Goal: Task Accomplishment & Management: Manage account settings

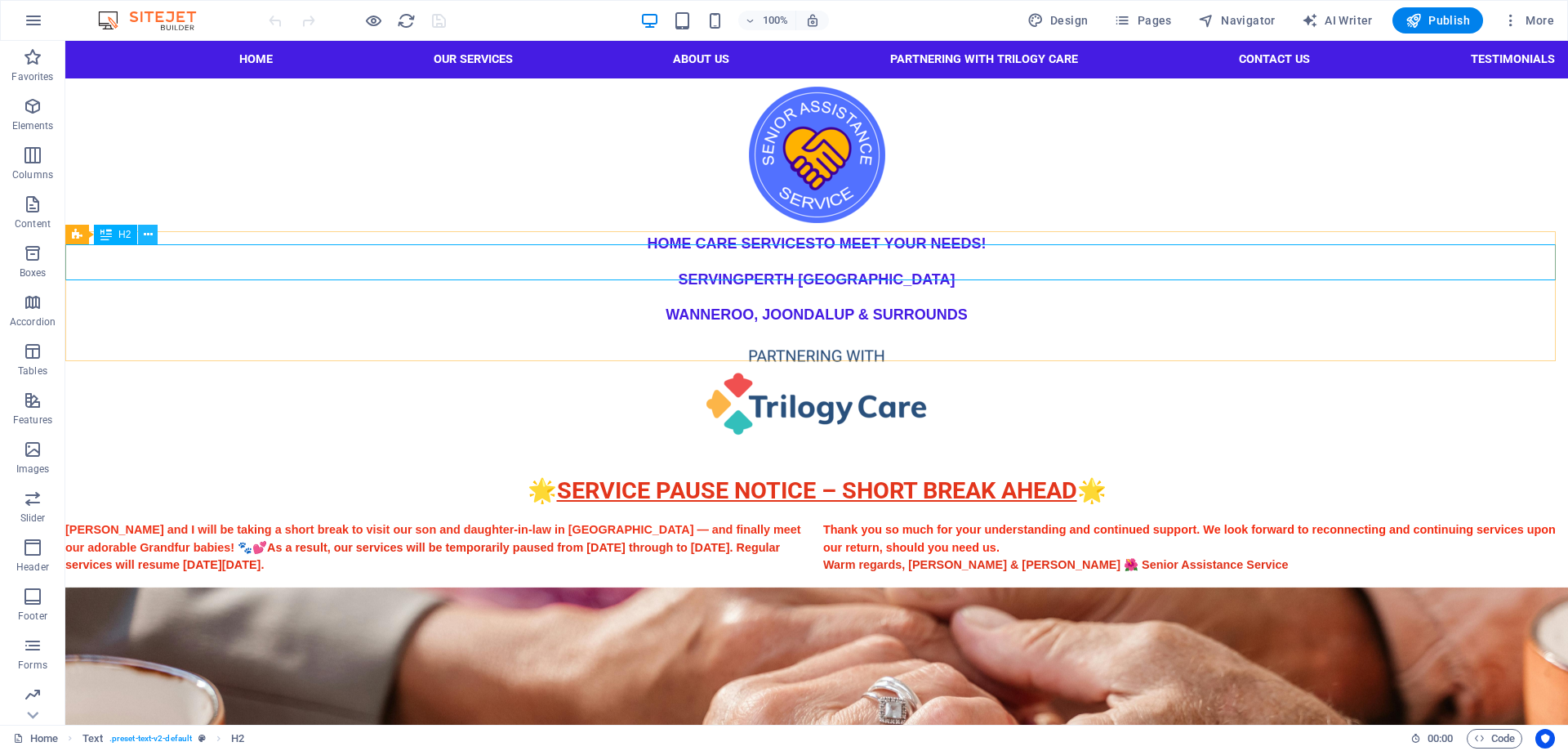
click at [148, 232] on icon at bounding box center [148, 234] width 9 height 17
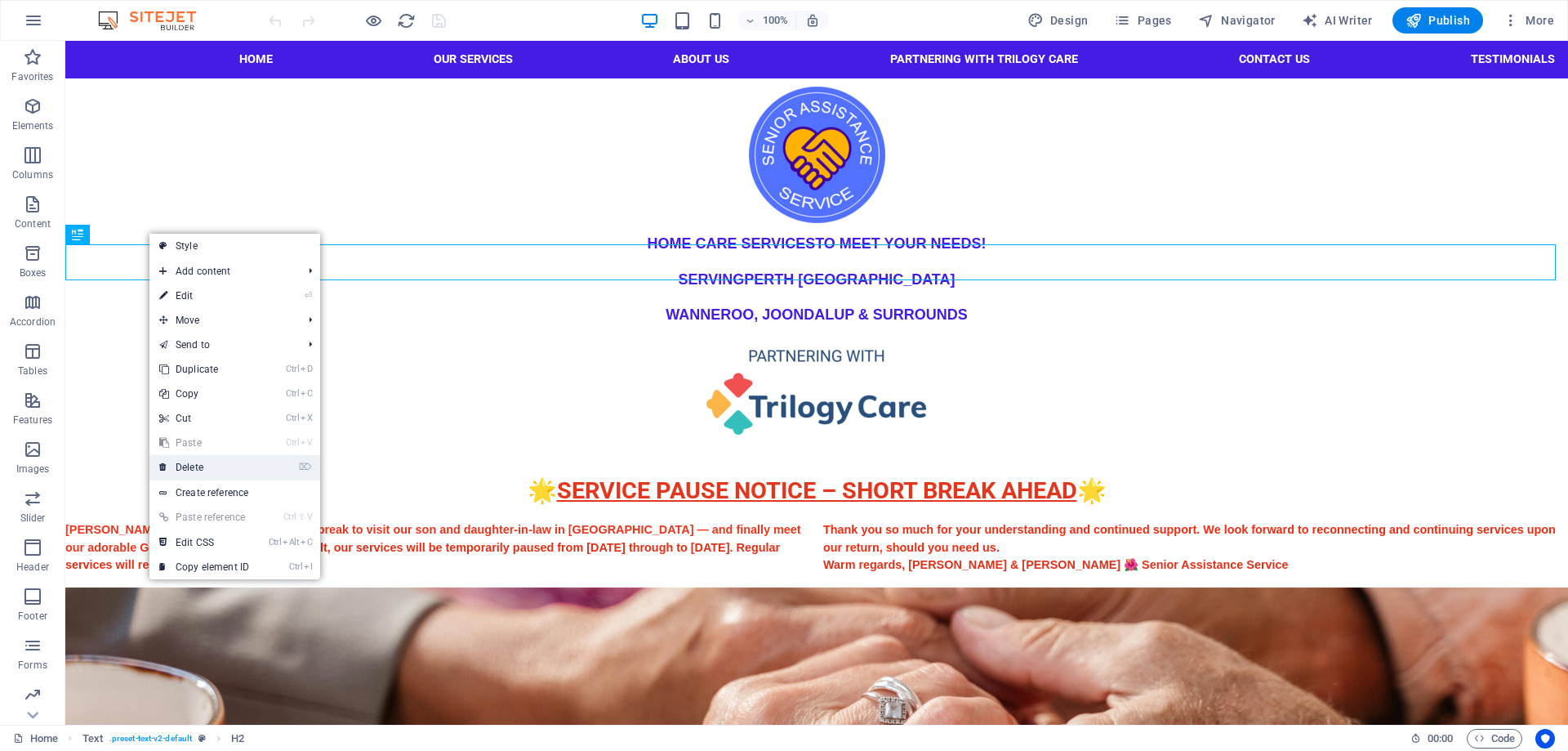
click at [200, 469] on link "⌦ Delete" at bounding box center [204, 468] width 109 height 25
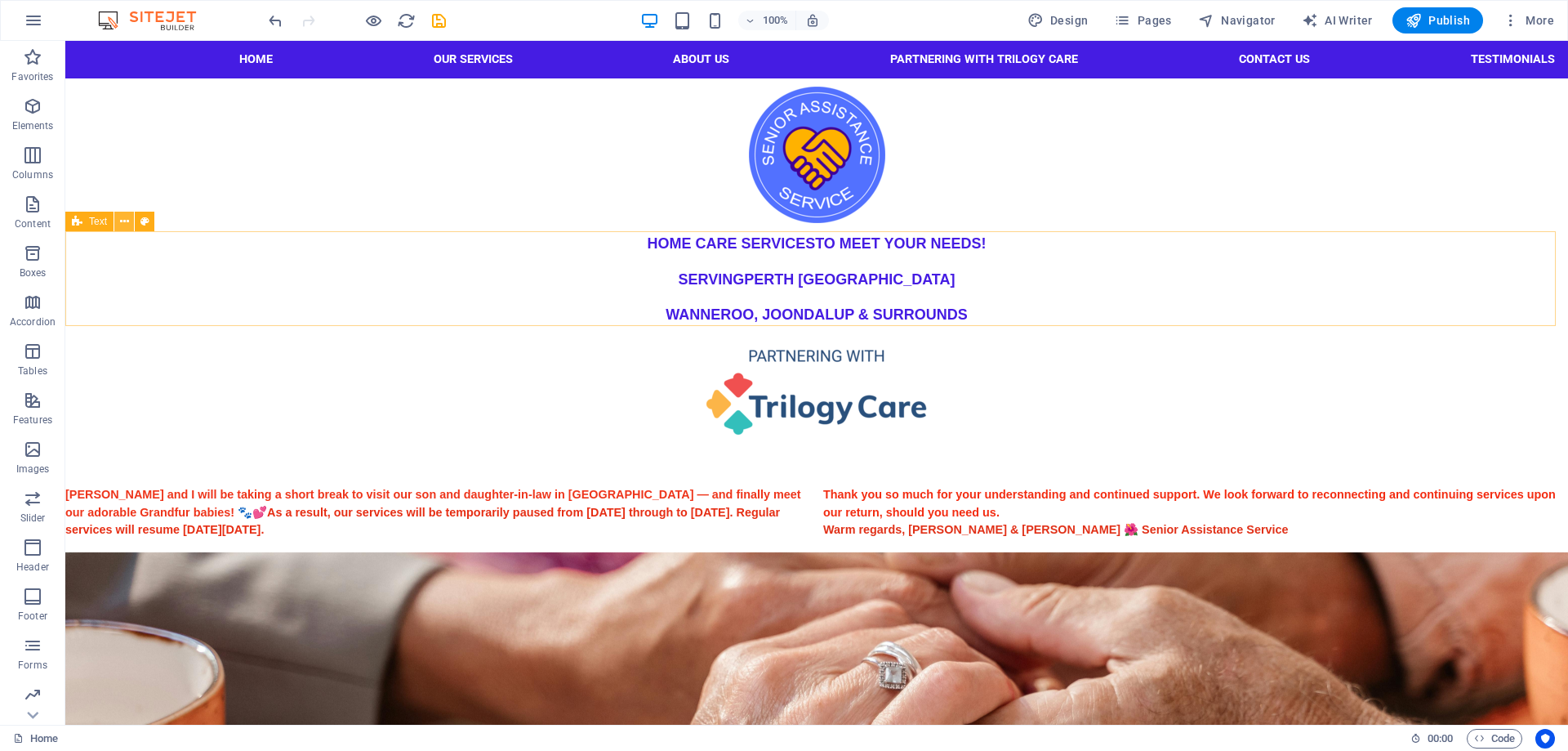
click at [128, 219] on icon at bounding box center [124, 221] width 9 height 17
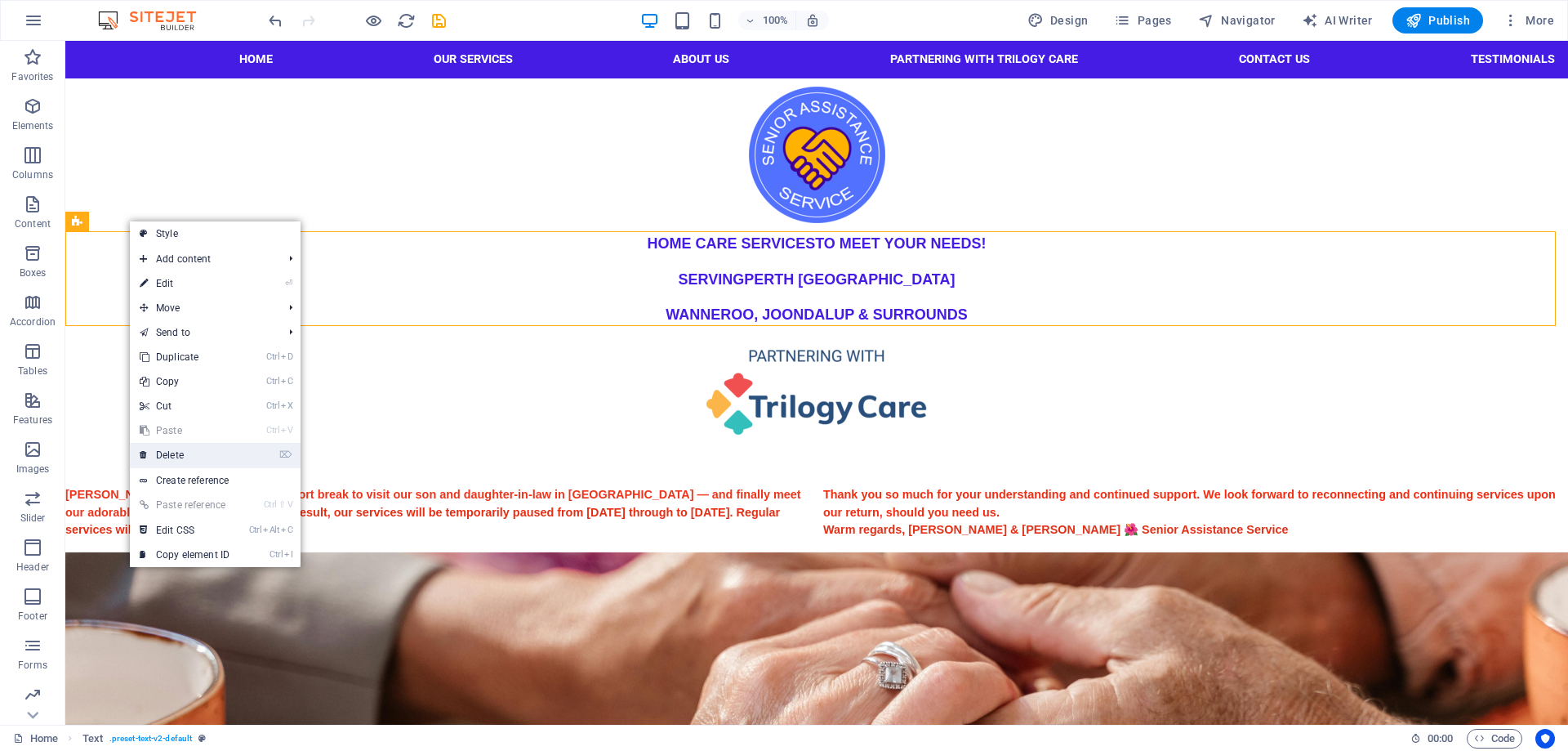
click at [178, 455] on link "⌦ Delete" at bounding box center [184, 455] width 109 height 25
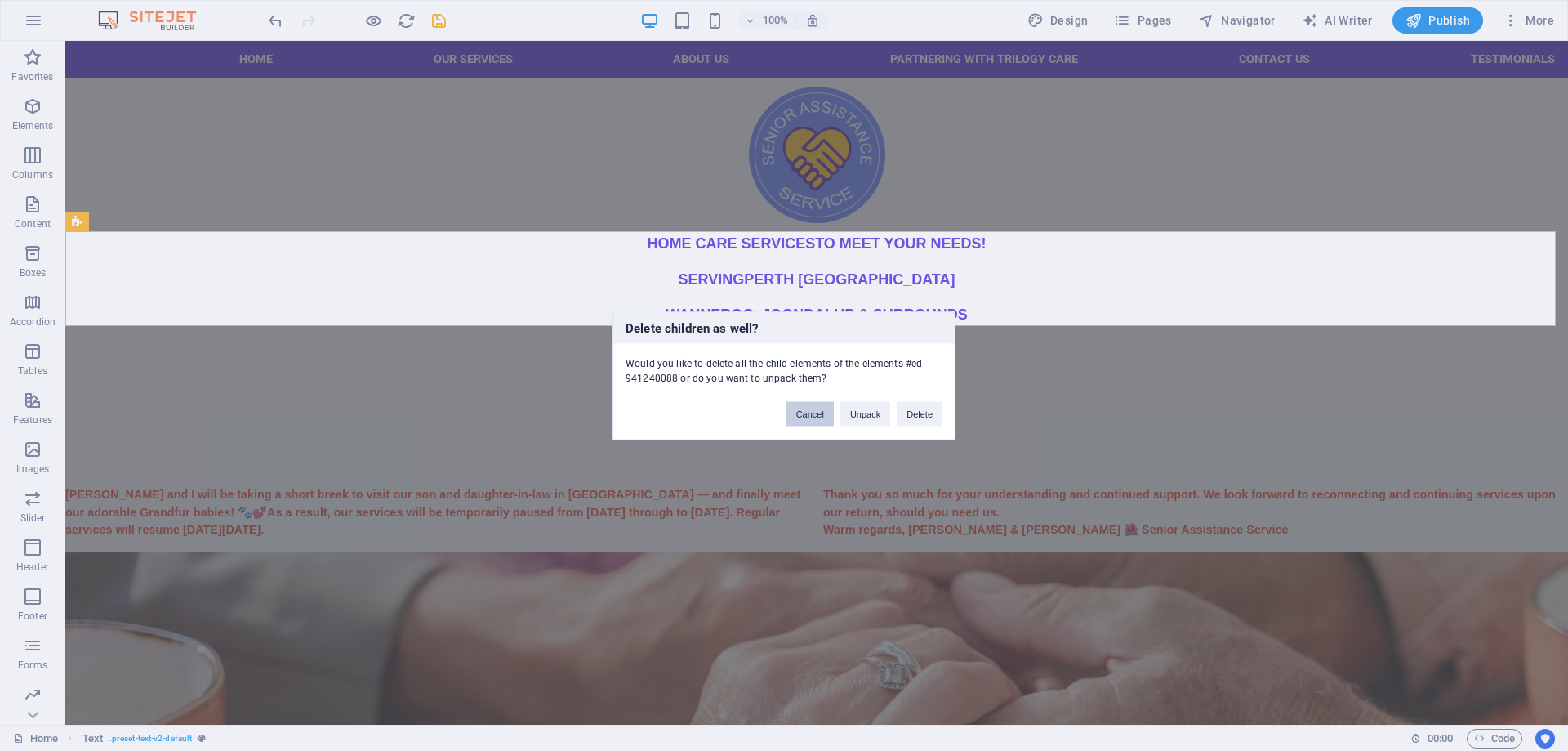
click at [816, 417] on button "Cancel" at bounding box center [810, 413] width 48 height 25
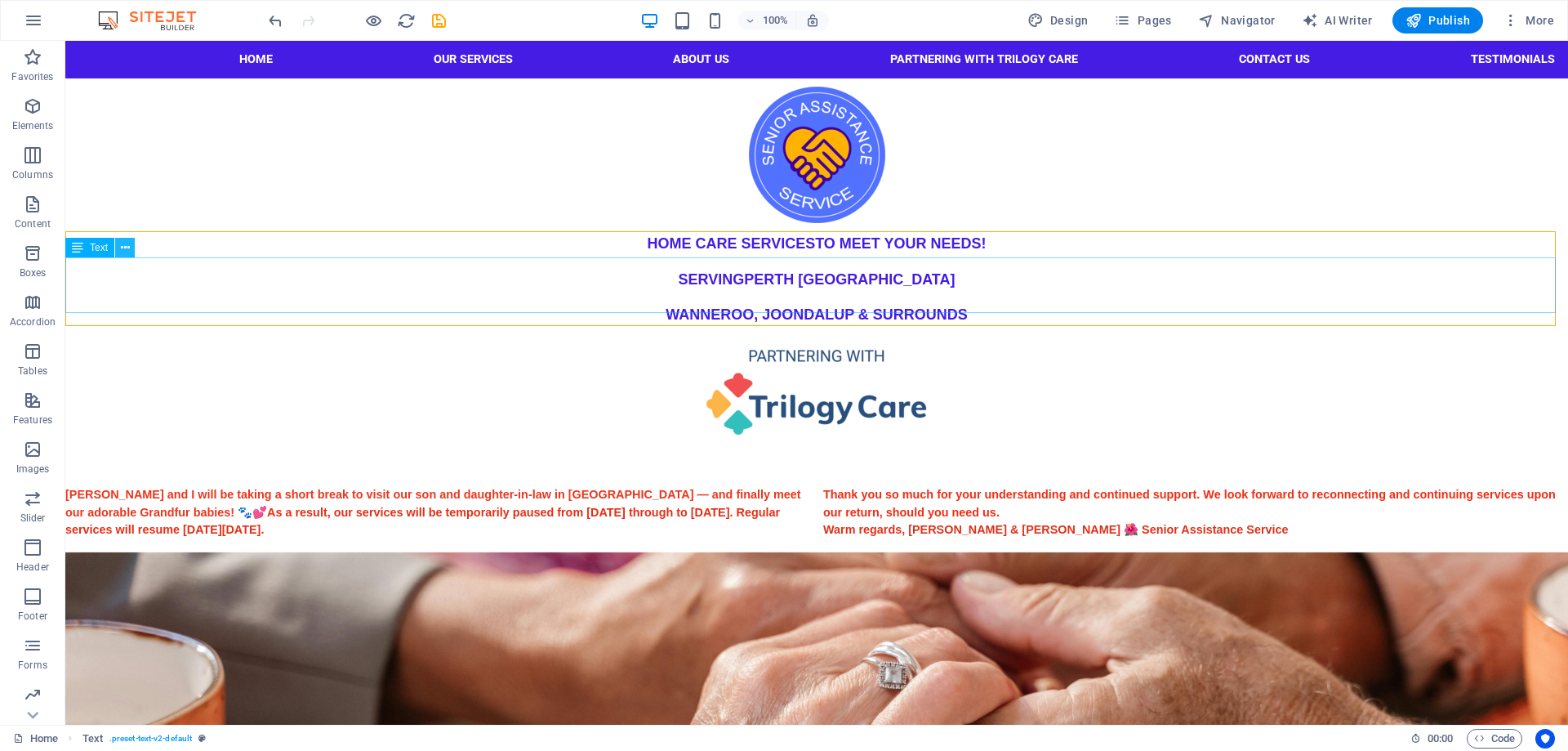
click at [119, 246] on button at bounding box center [125, 247] width 20 height 20
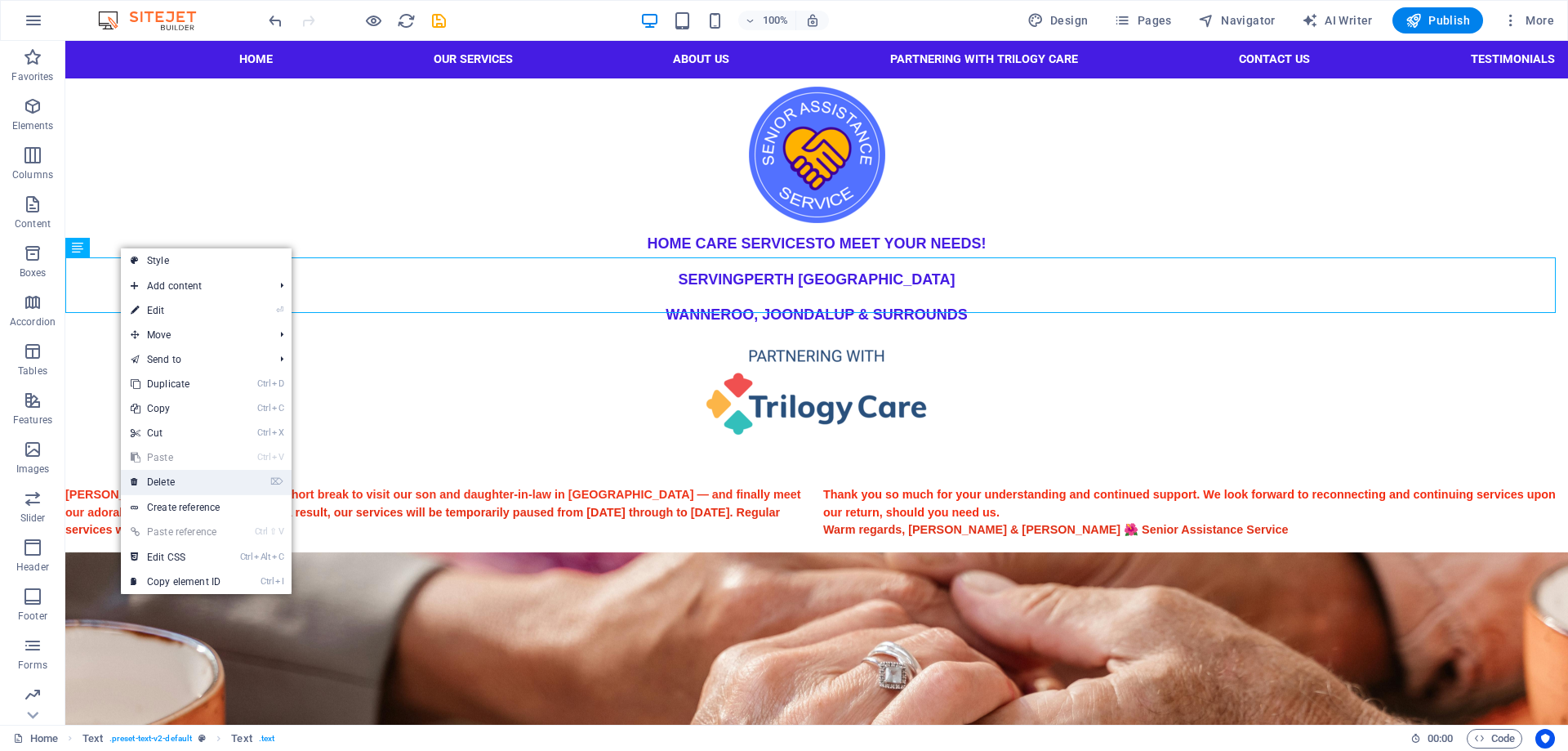
click at [169, 481] on link "⌦ Delete" at bounding box center [175, 482] width 109 height 25
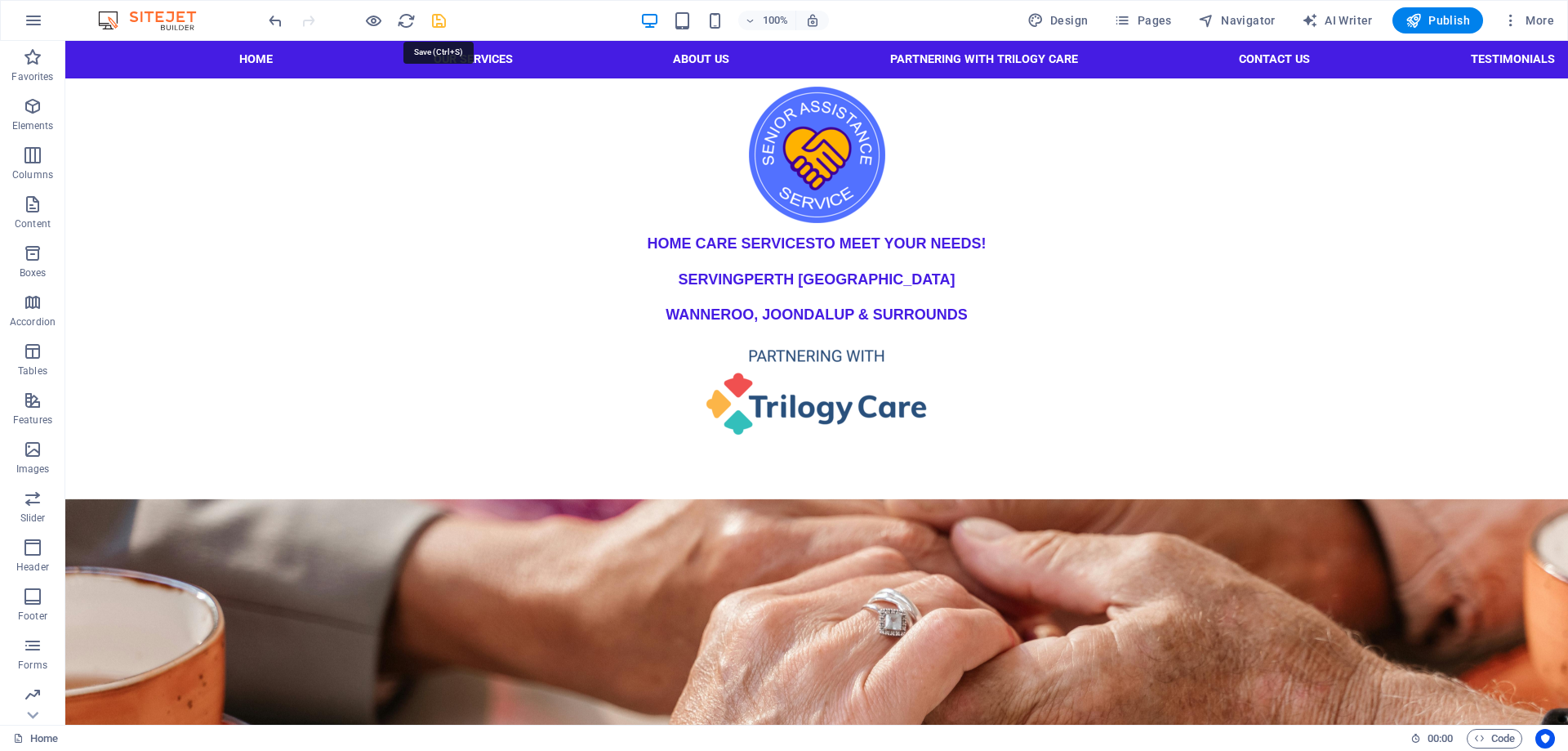
click at [441, 24] on icon "save" at bounding box center [439, 21] width 19 height 19
click at [1156, 20] on span "Pages" at bounding box center [1143, 21] width 57 height 16
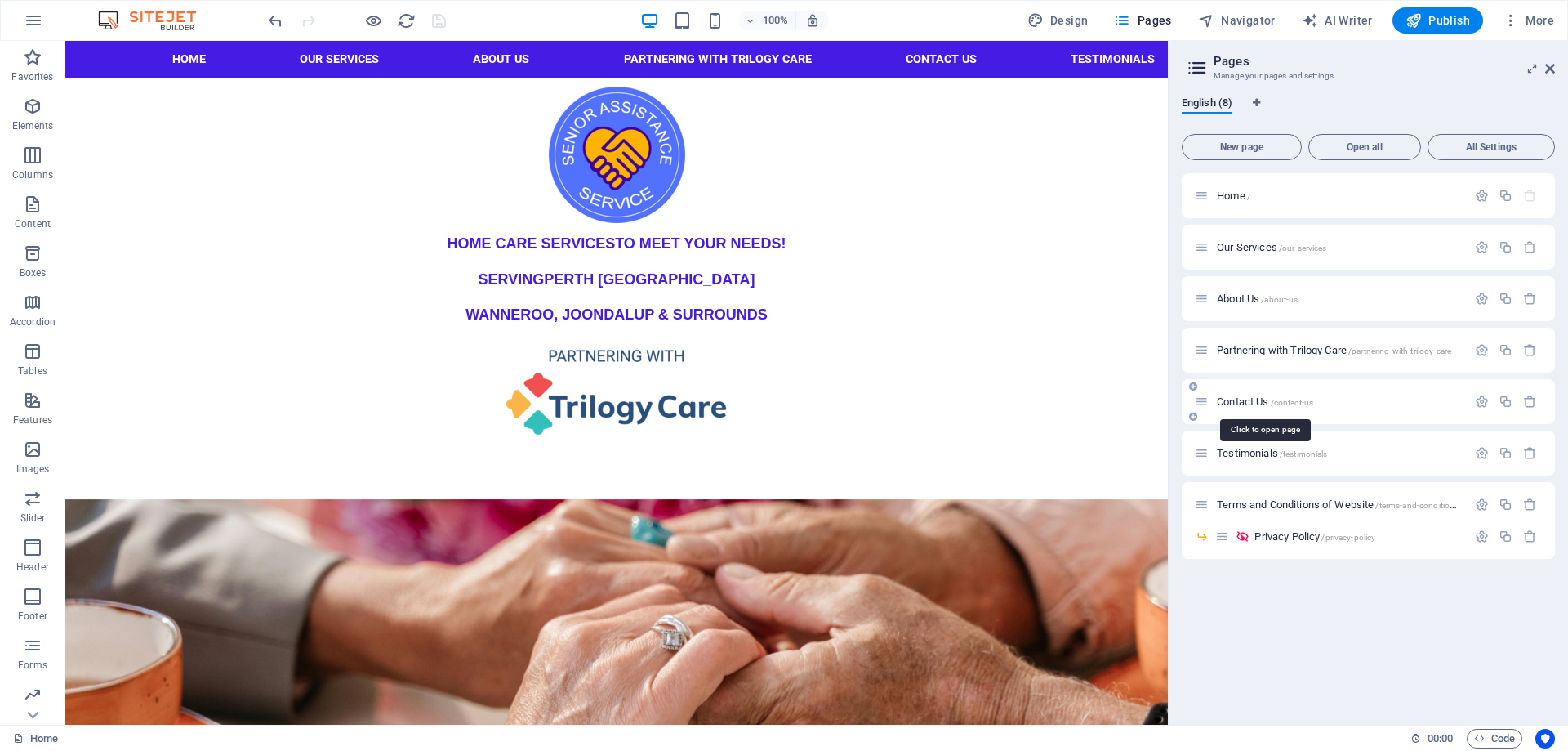
click at [1244, 403] on span "Contact Us /contact-us" at bounding box center [1264, 401] width 96 height 12
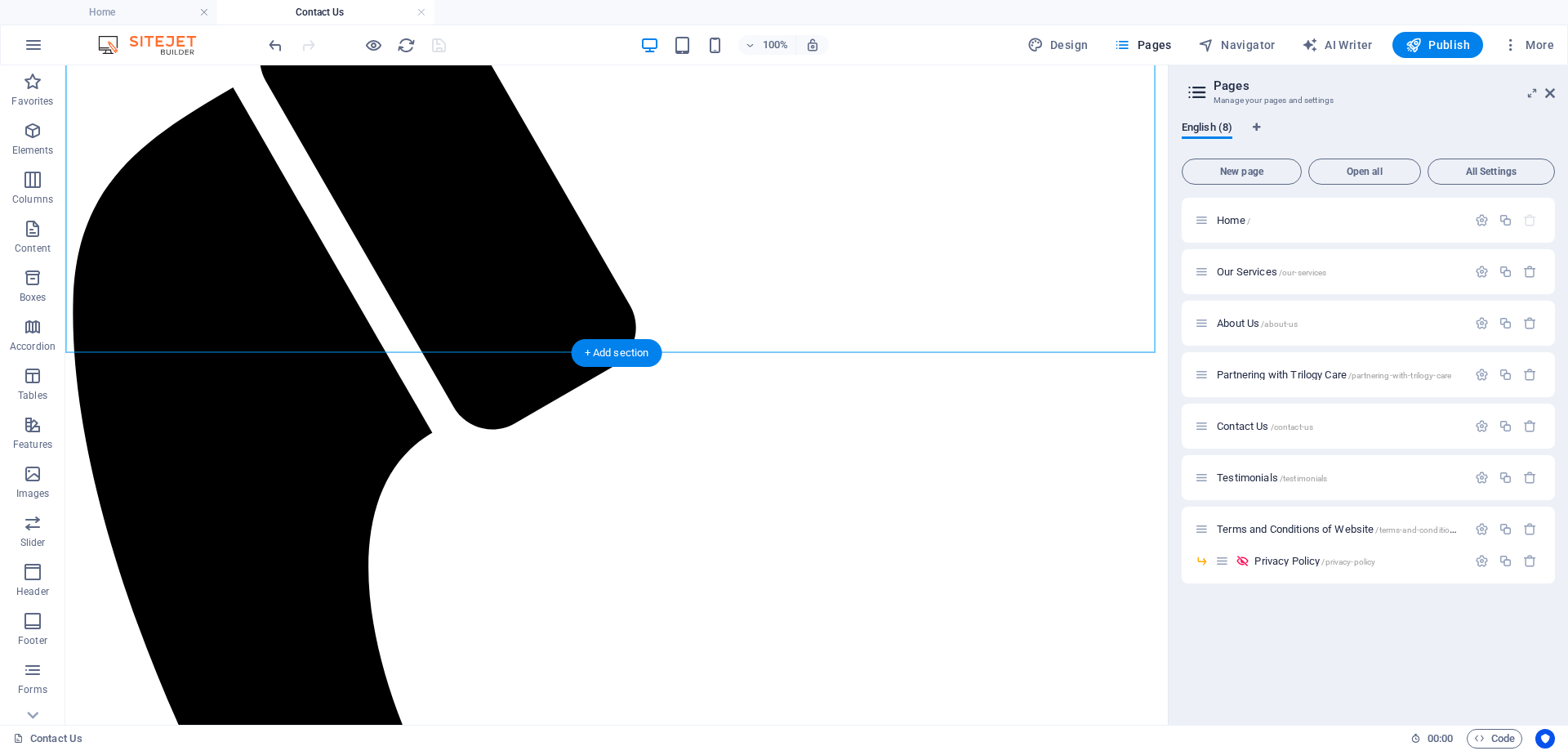
scroll to position [245, 0]
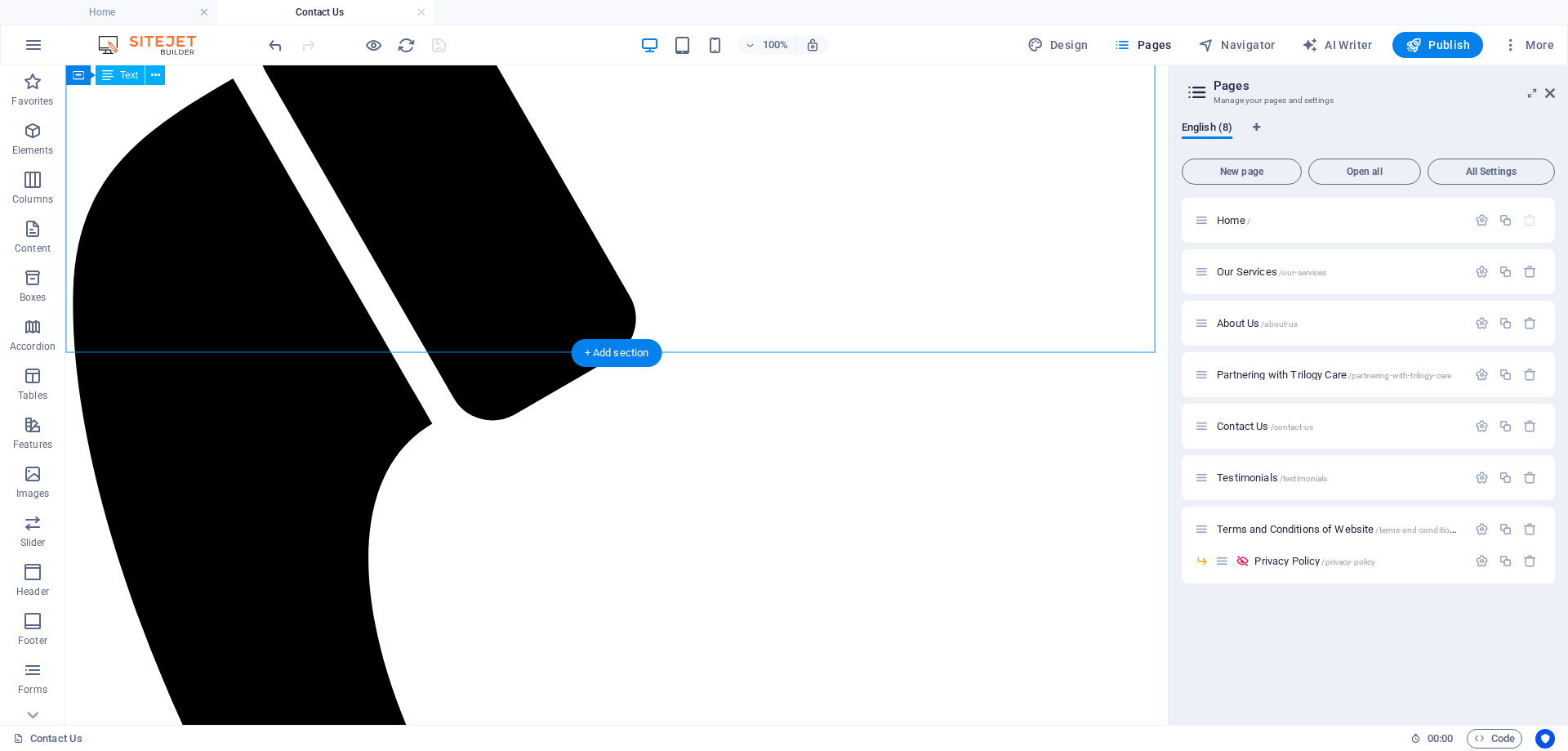
click at [156, 76] on icon at bounding box center [155, 76] width 9 height 17
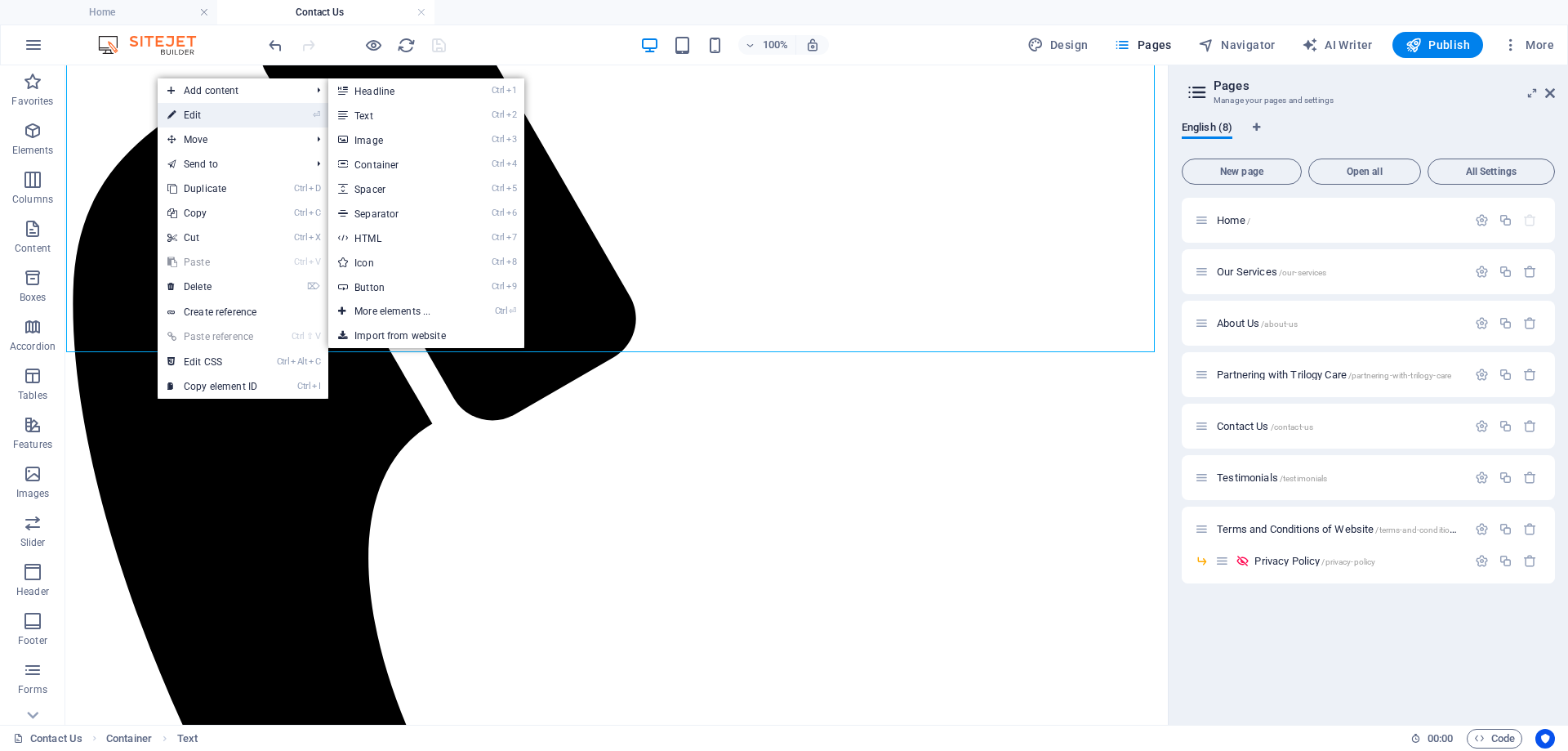
click at [196, 117] on link "⏎ Edit" at bounding box center [212, 115] width 109 height 25
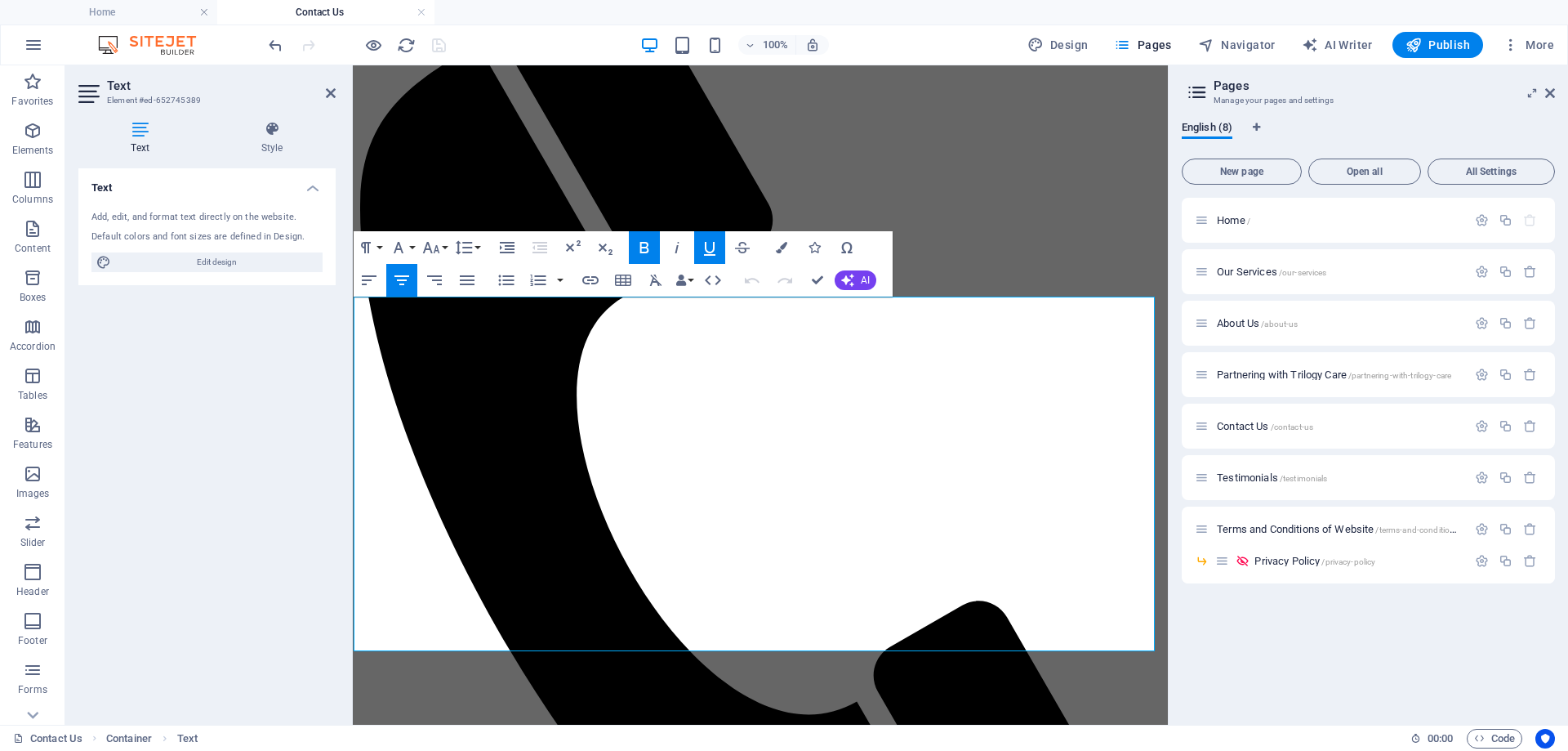
scroll to position [0, 0]
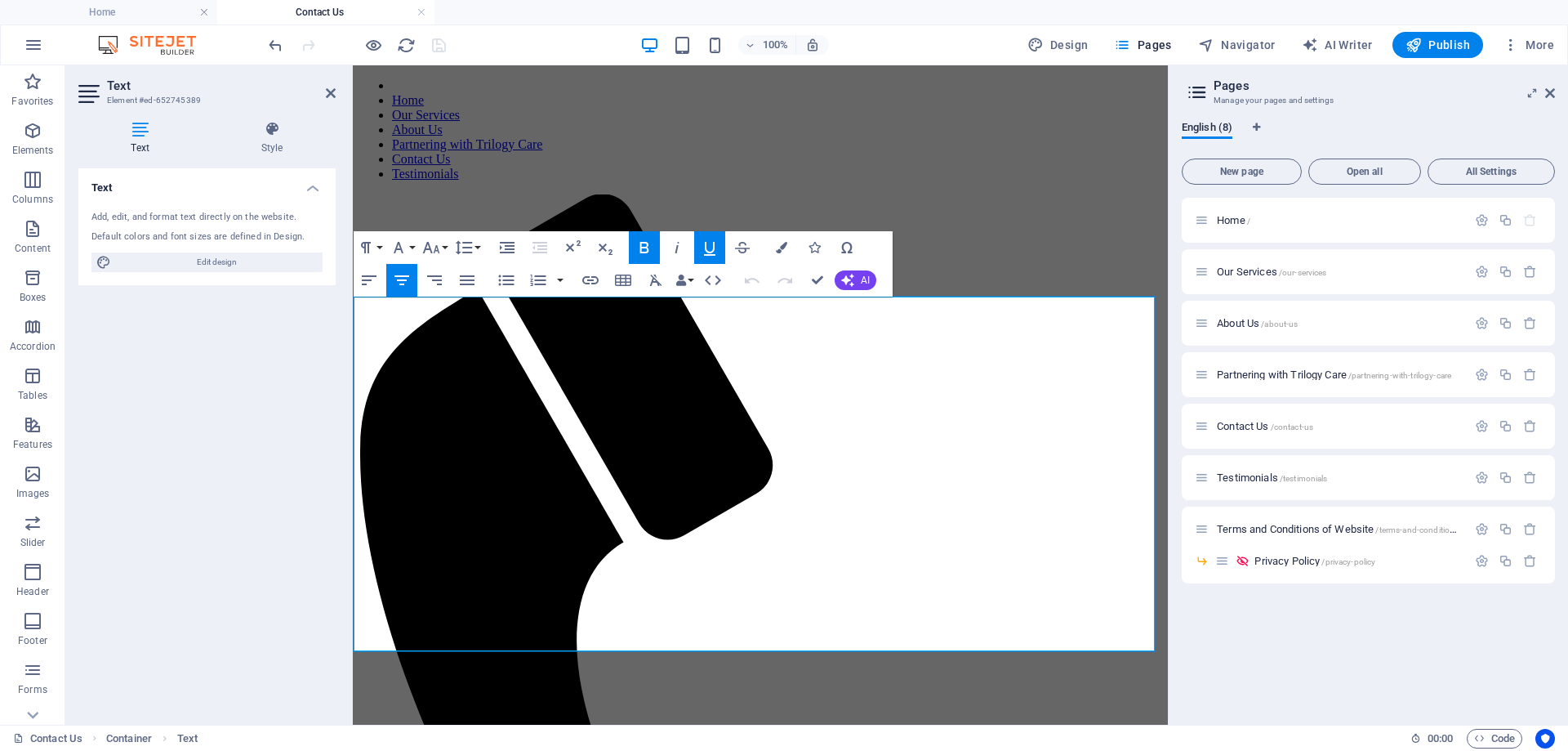
drag, startPoint x: 614, startPoint y: 548, endPoint x: 728, endPoint y: 647, distance: 151.0
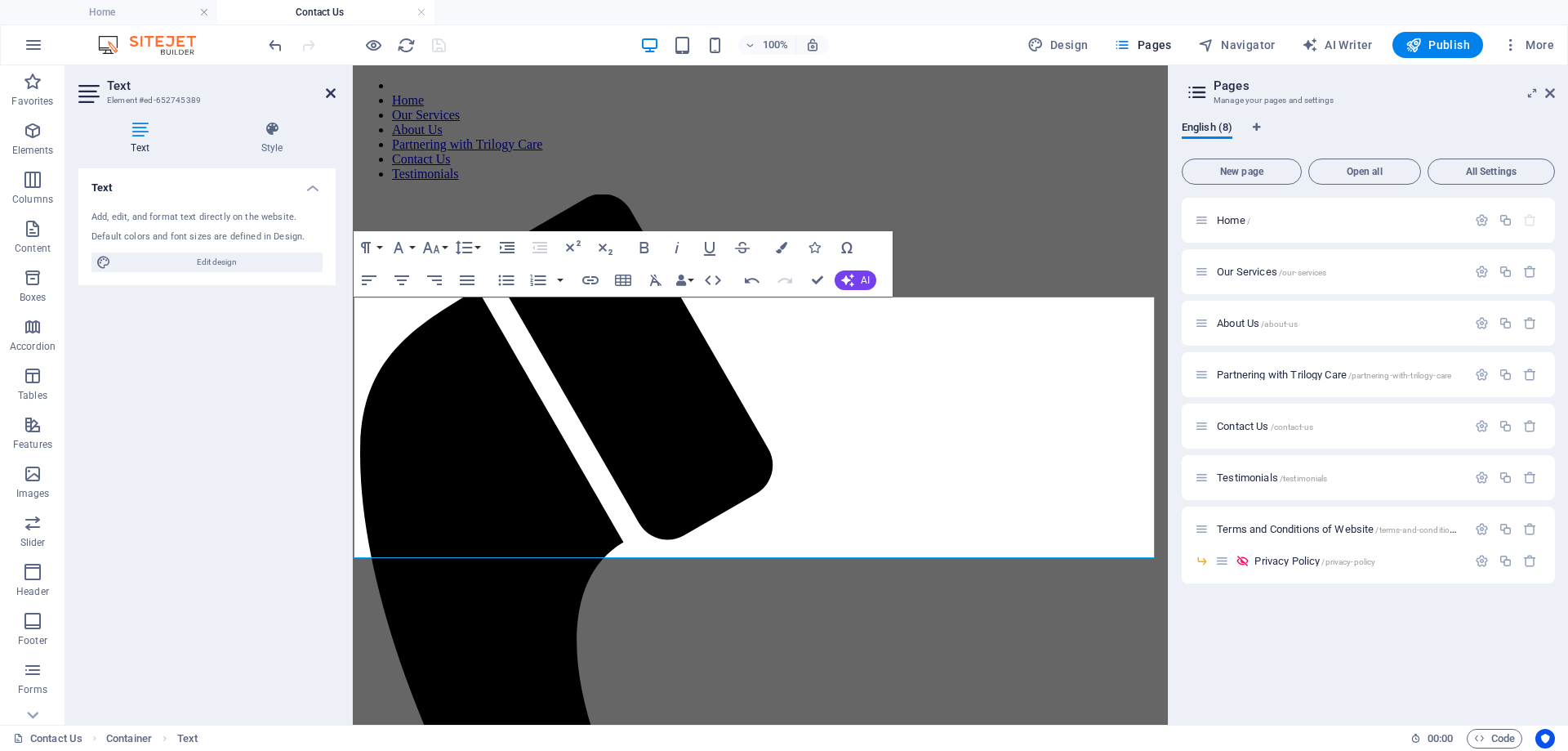
click at [333, 92] on icon at bounding box center [331, 93] width 10 height 13
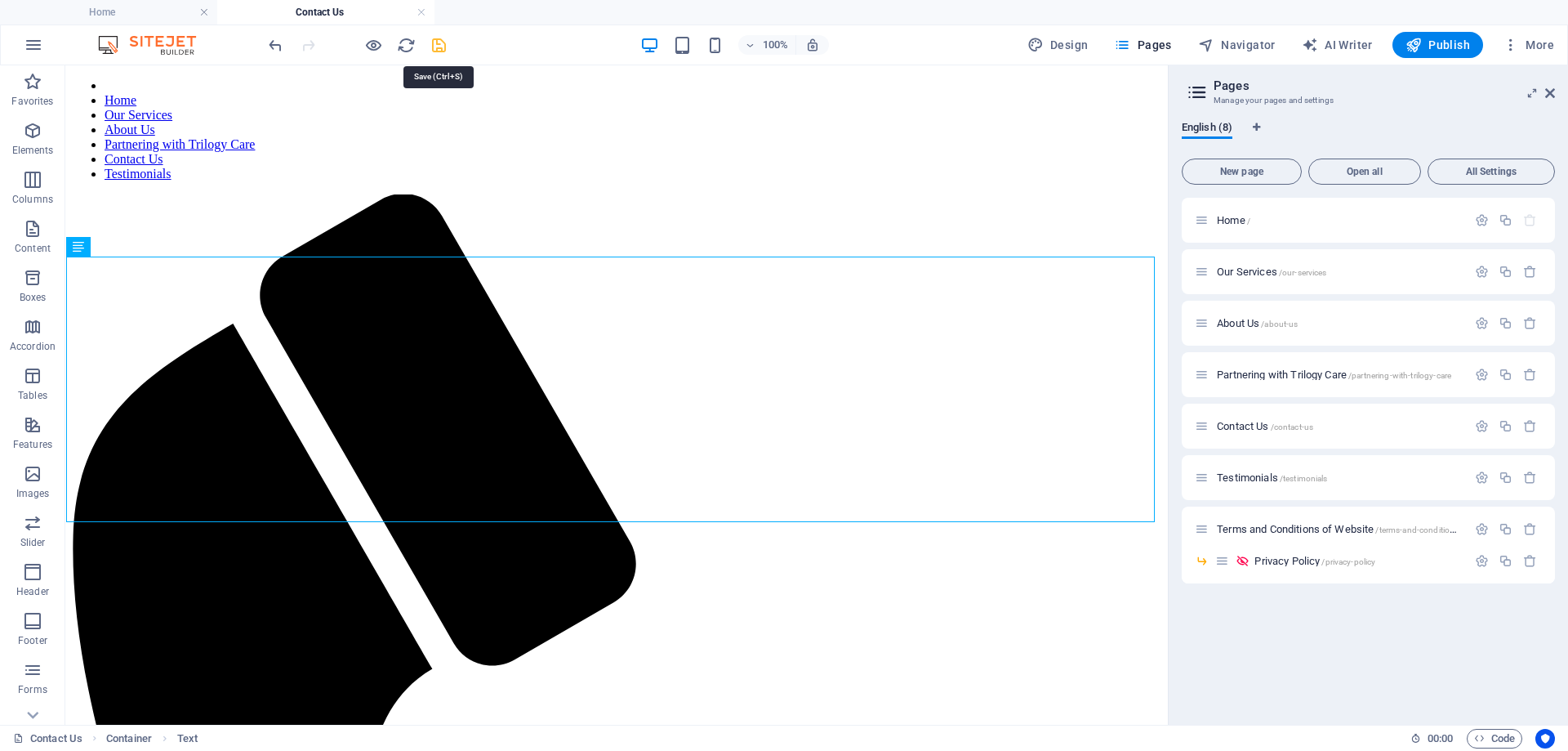
click at [442, 47] on icon "save" at bounding box center [439, 45] width 19 height 19
checkbox input "false"
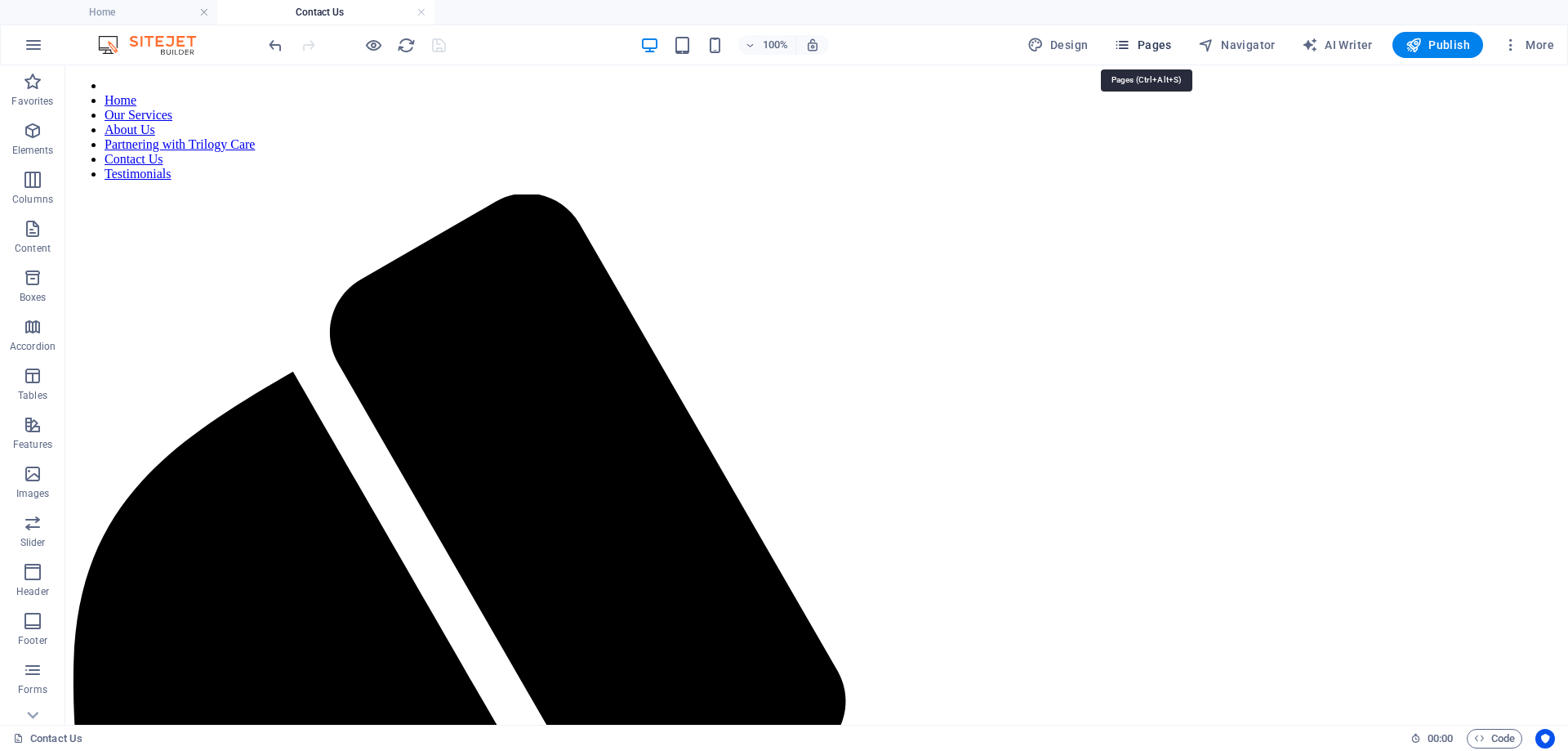
click at [1157, 44] on span "Pages" at bounding box center [1143, 45] width 57 height 16
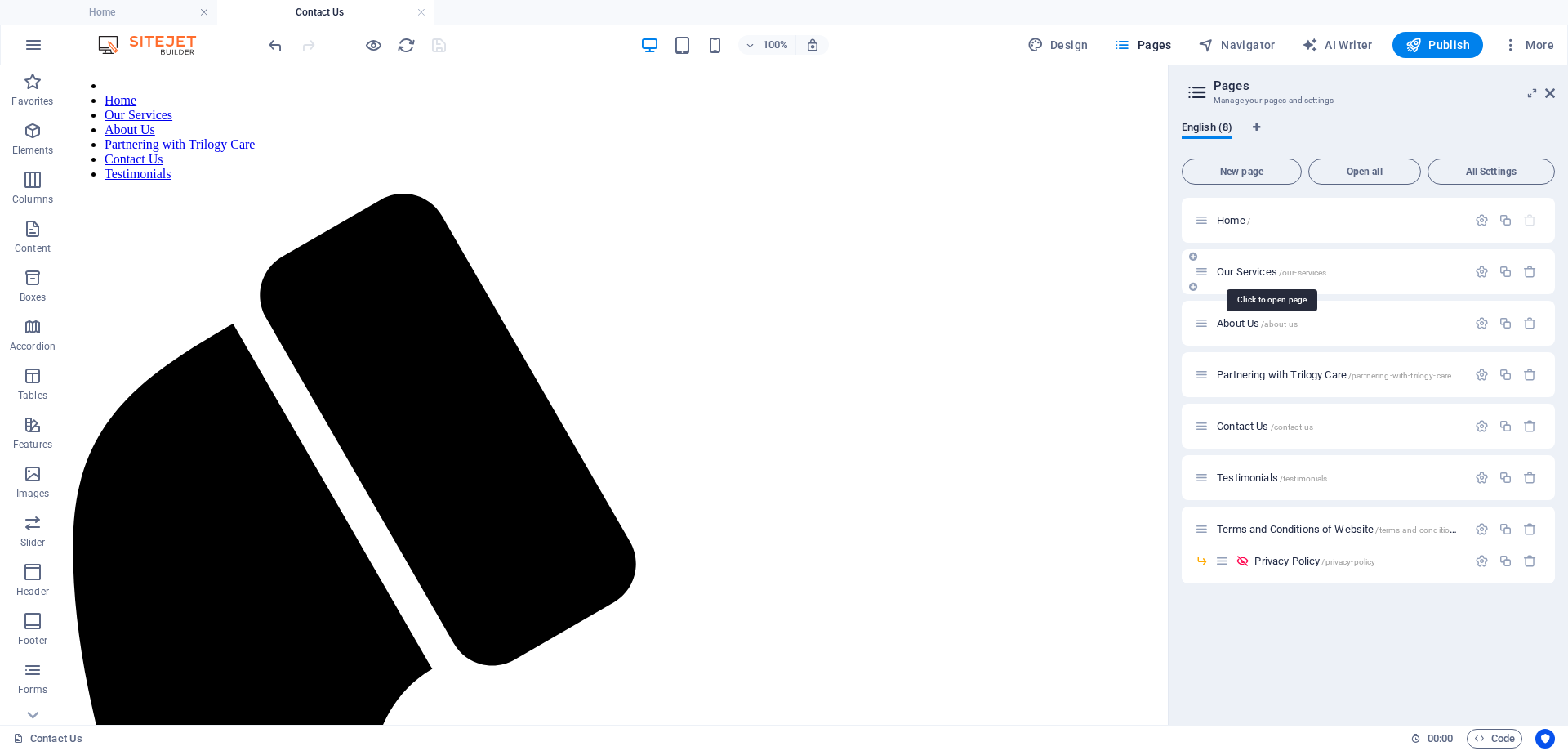
click at [1243, 270] on span "Our Services /our-services" at bounding box center [1271, 271] width 109 height 12
click at [1244, 323] on span "About Us /about-us" at bounding box center [1257, 323] width 80 height 12
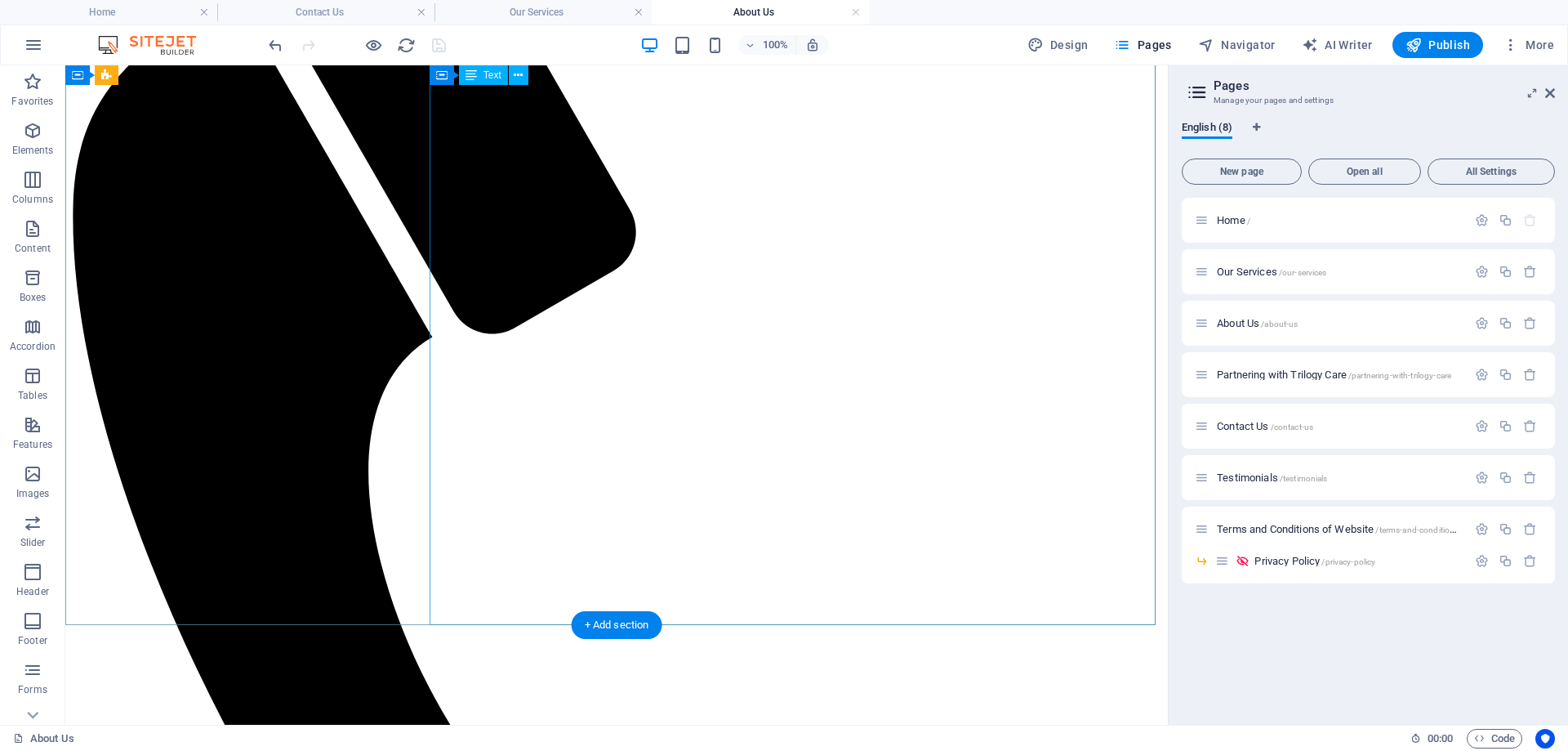
scroll to position [334, 0]
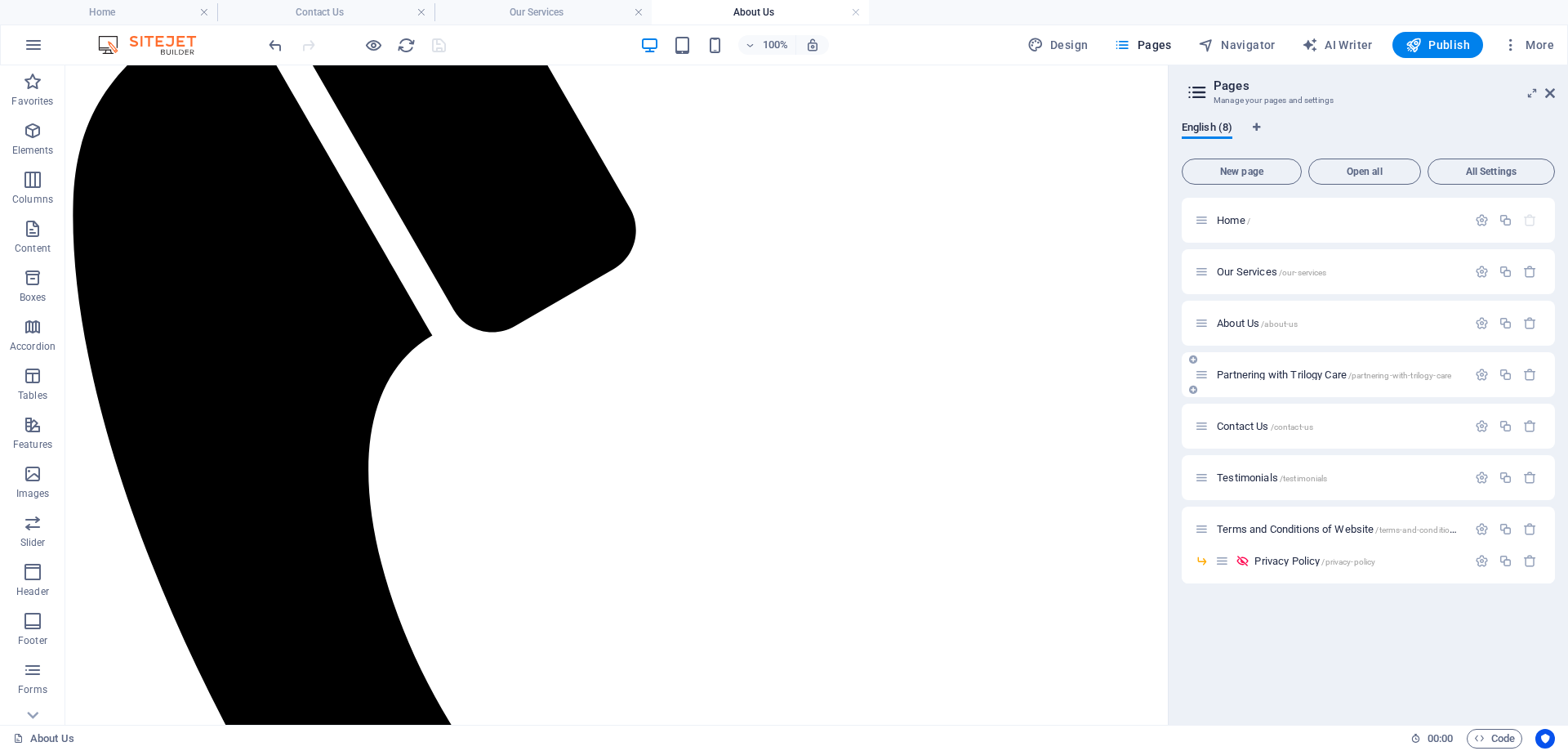
click at [1244, 373] on span "Partnering with Trilogy Care /partnering-with-trilogy-care" at bounding box center [1333, 374] width 234 height 12
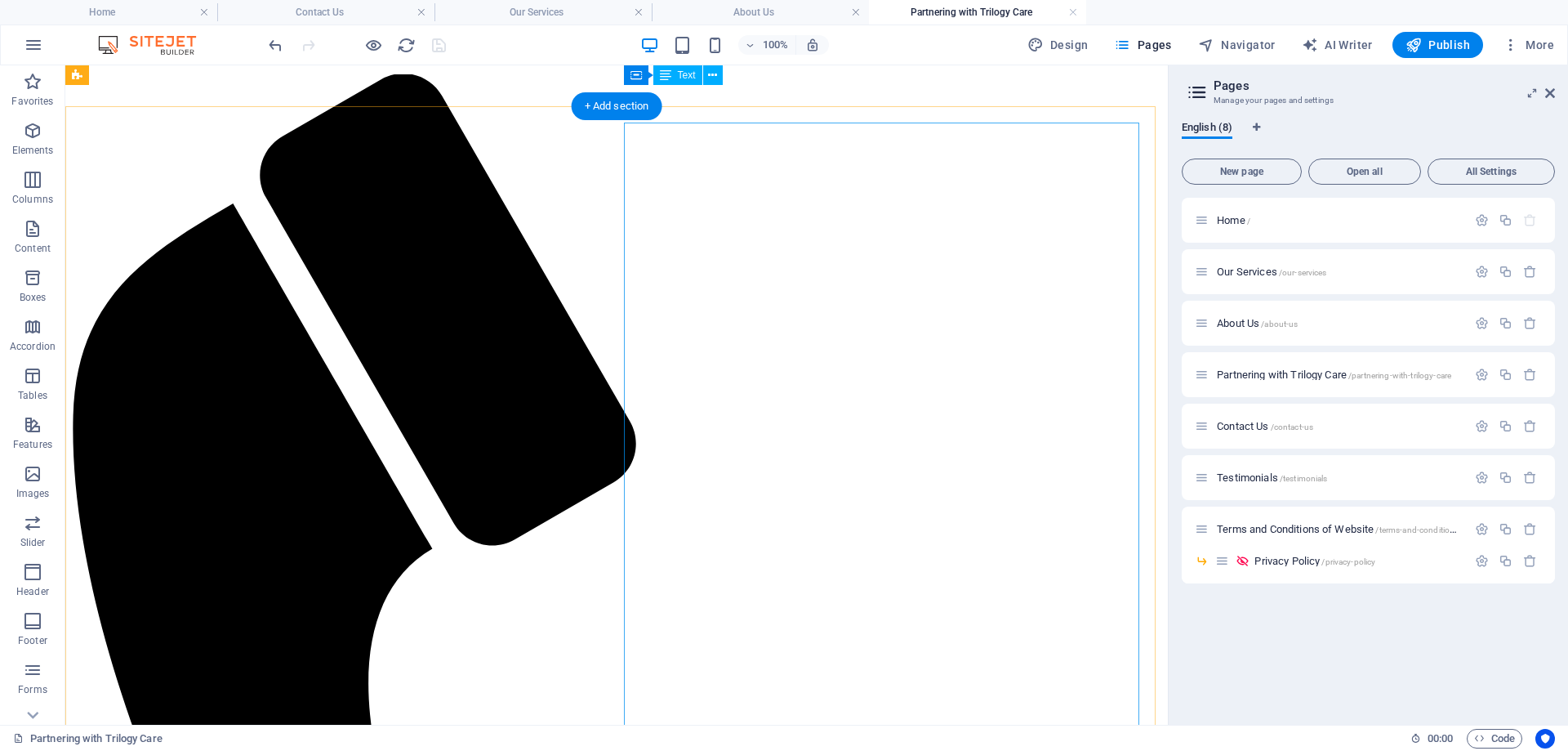
scroll to position [0, 0]
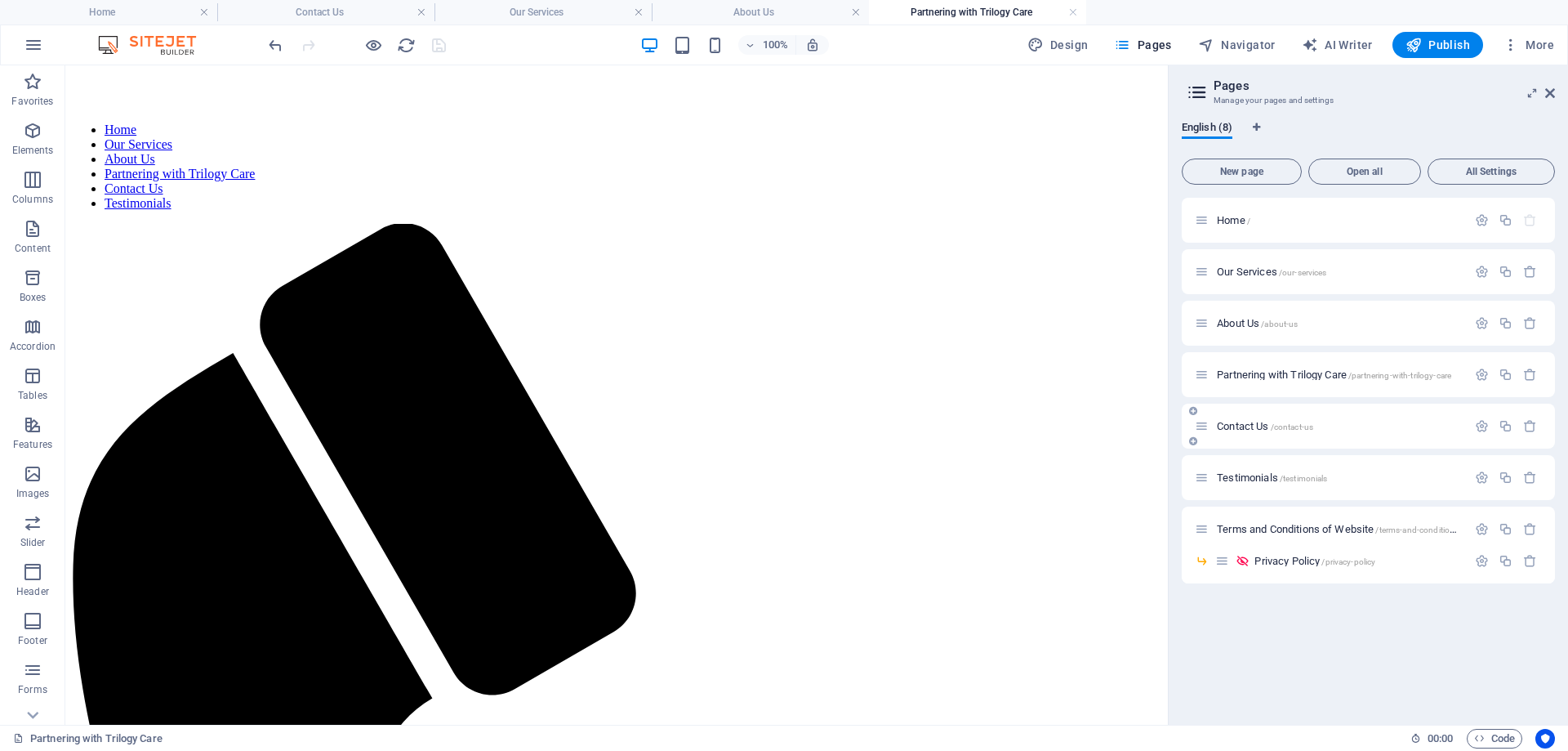
click at [1238, 425] on span "Contact Us /contact-us" at bounding box center [1264, 426] width 96 height 12
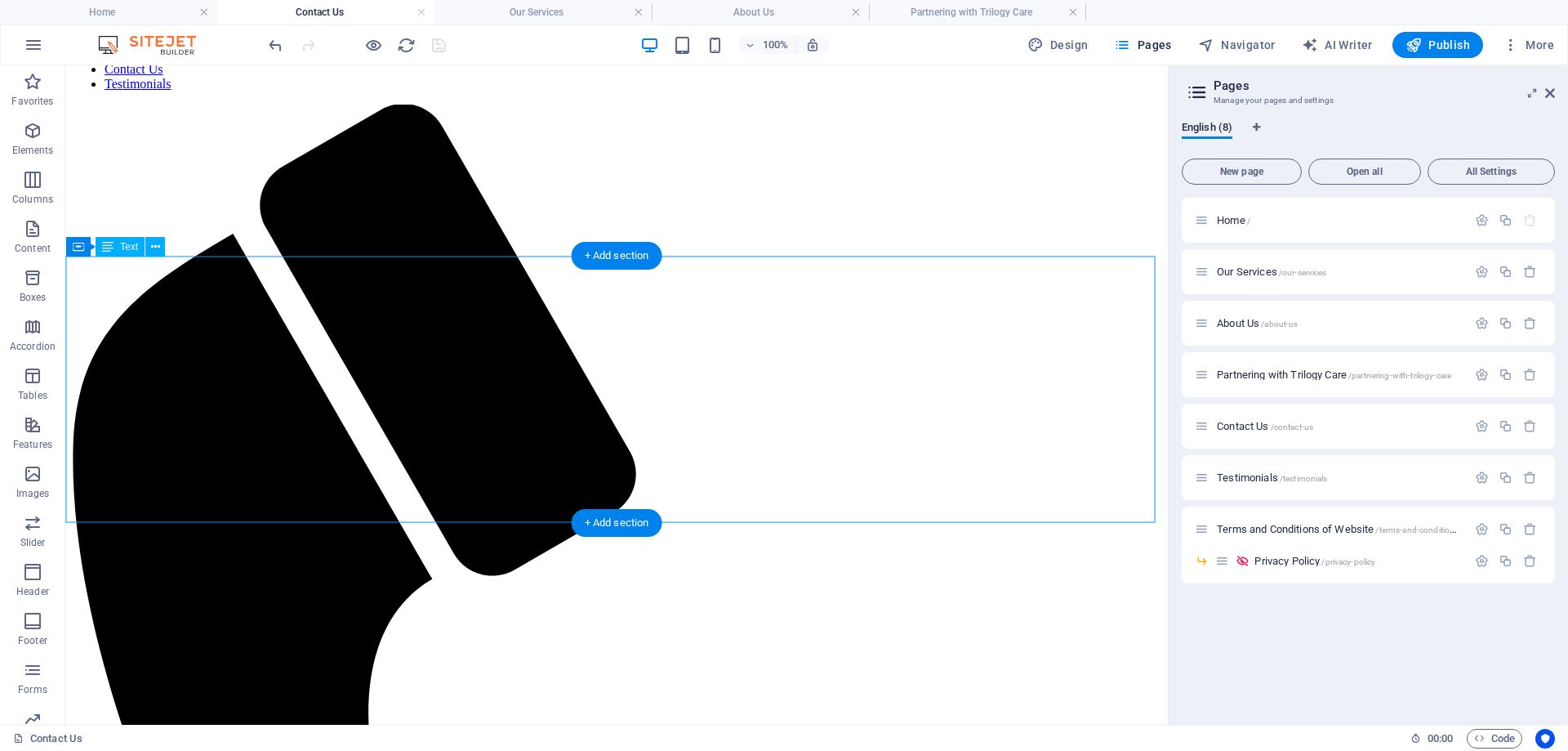
scroll to position [181, 0]
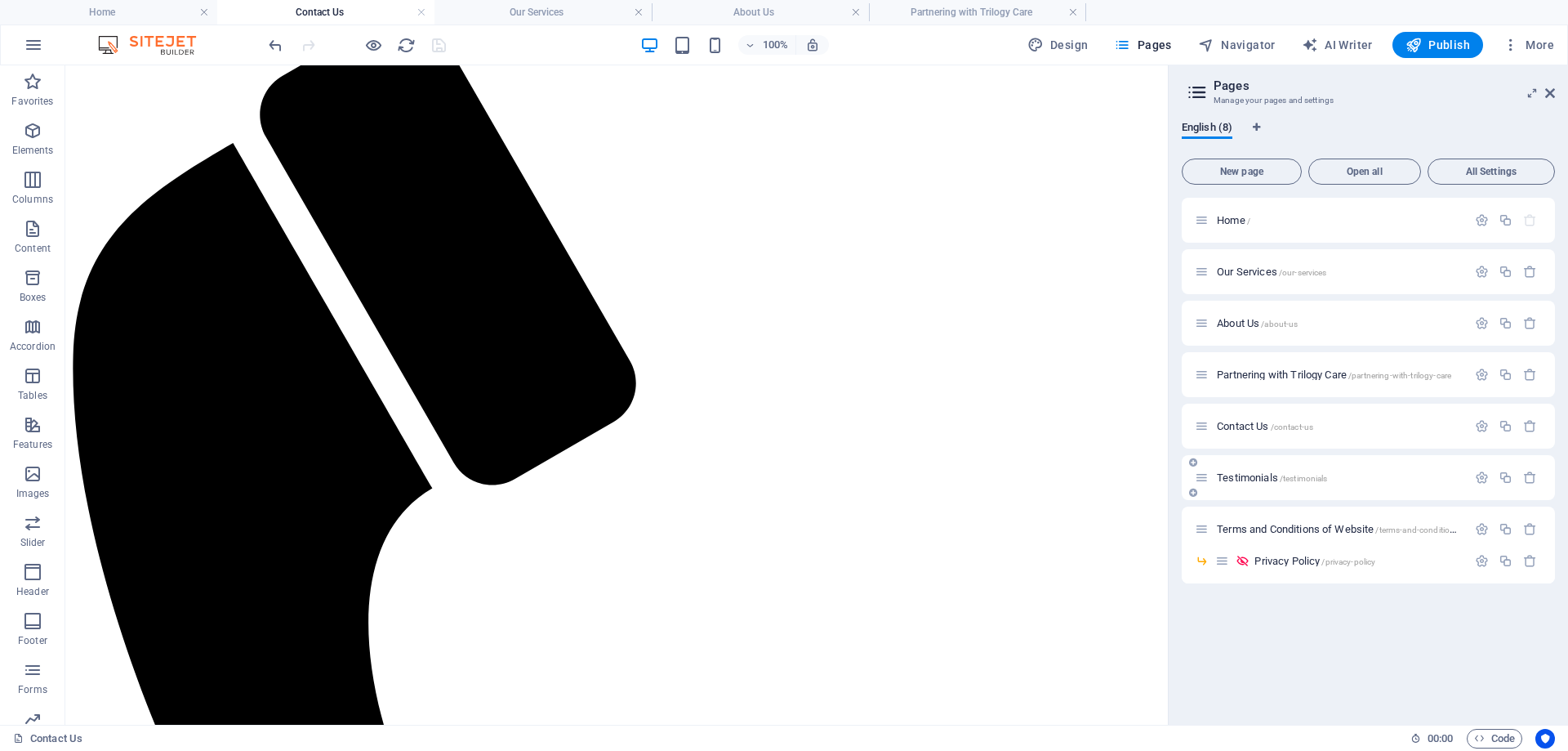
click at [1246, 479] on span "Testimonials /testimonials" at bounding box center [1271, 477] width 110 height 12
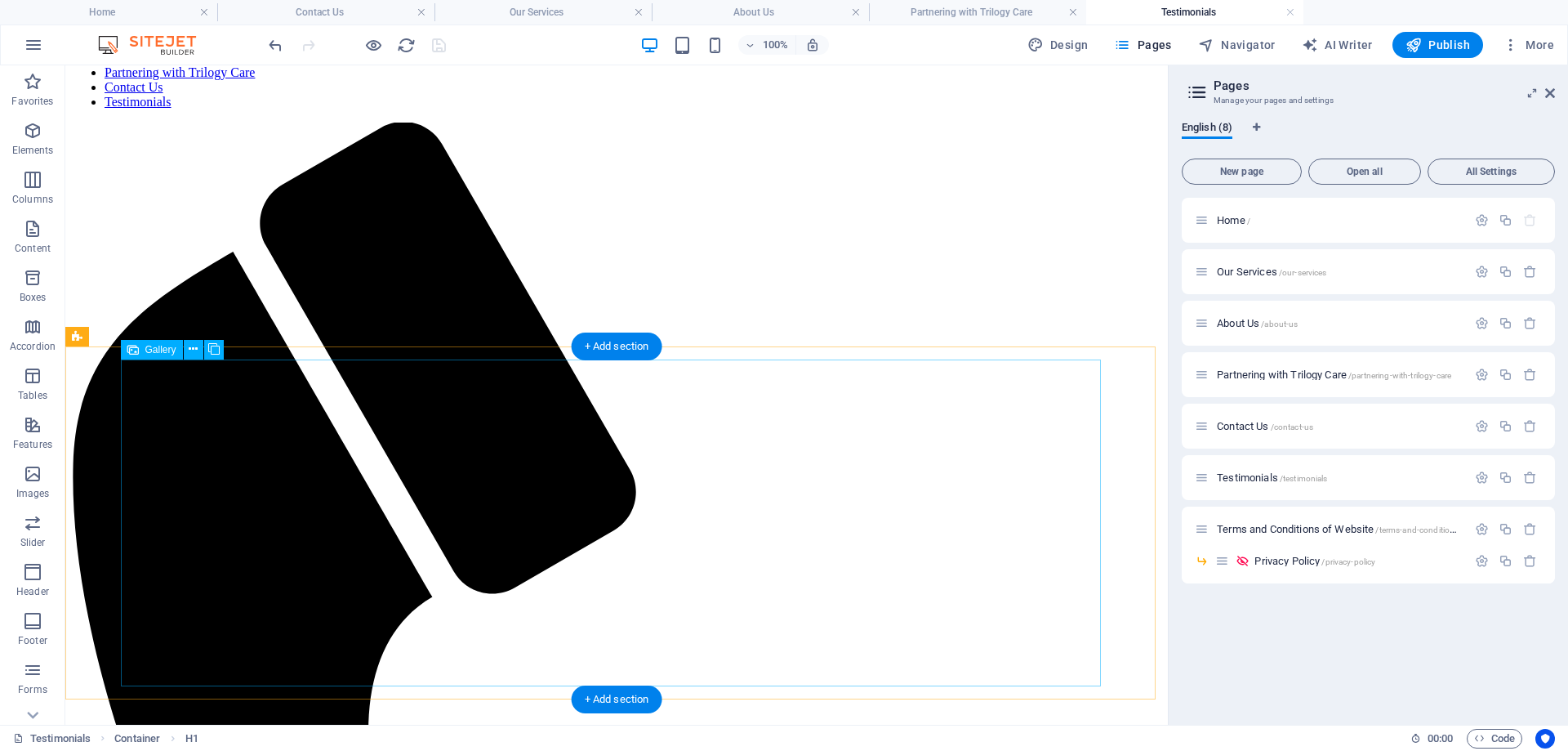
scroll to position [156, 0]
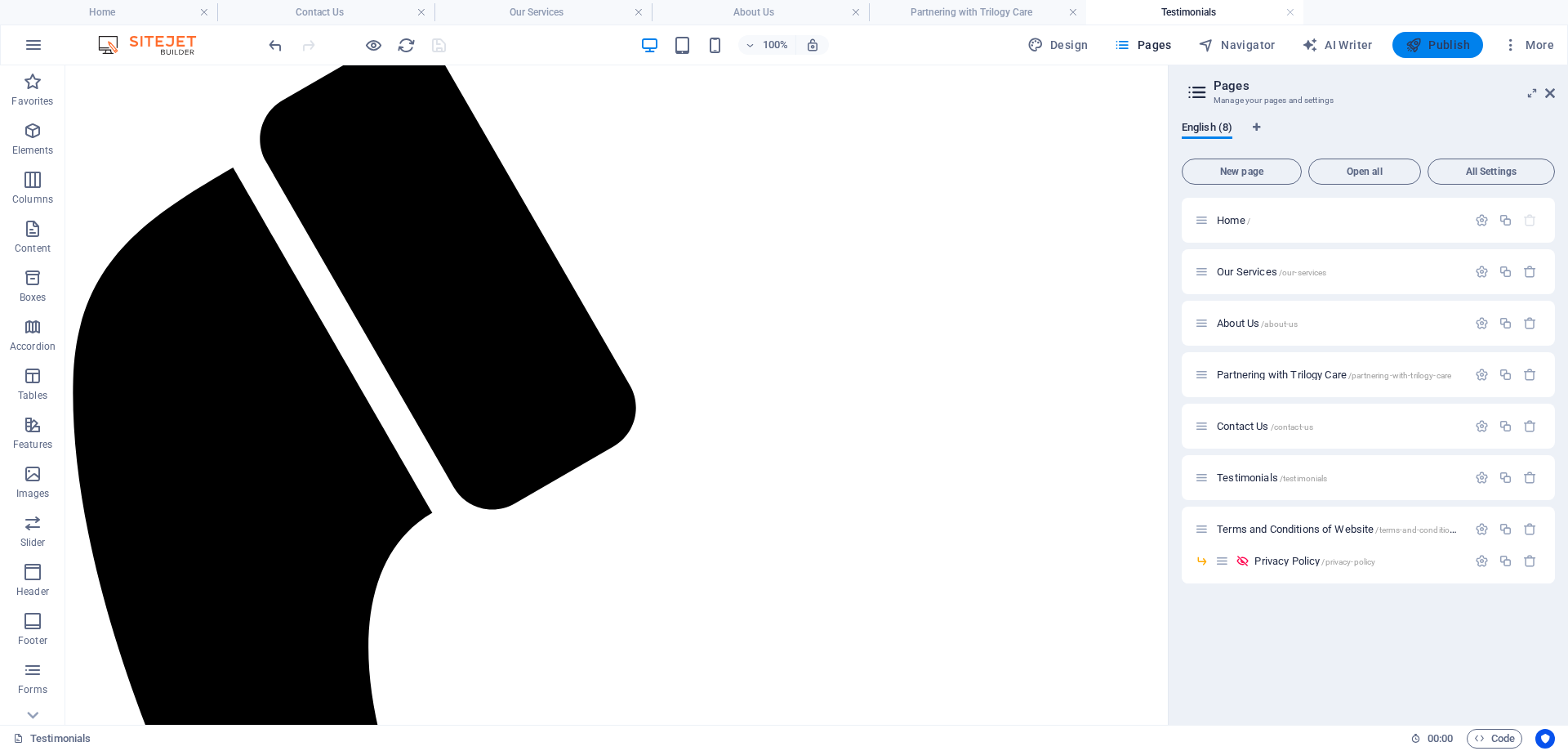
click at [1432, 43] on span "Publish" at bounding box center [1437, 45] width 65 height 16
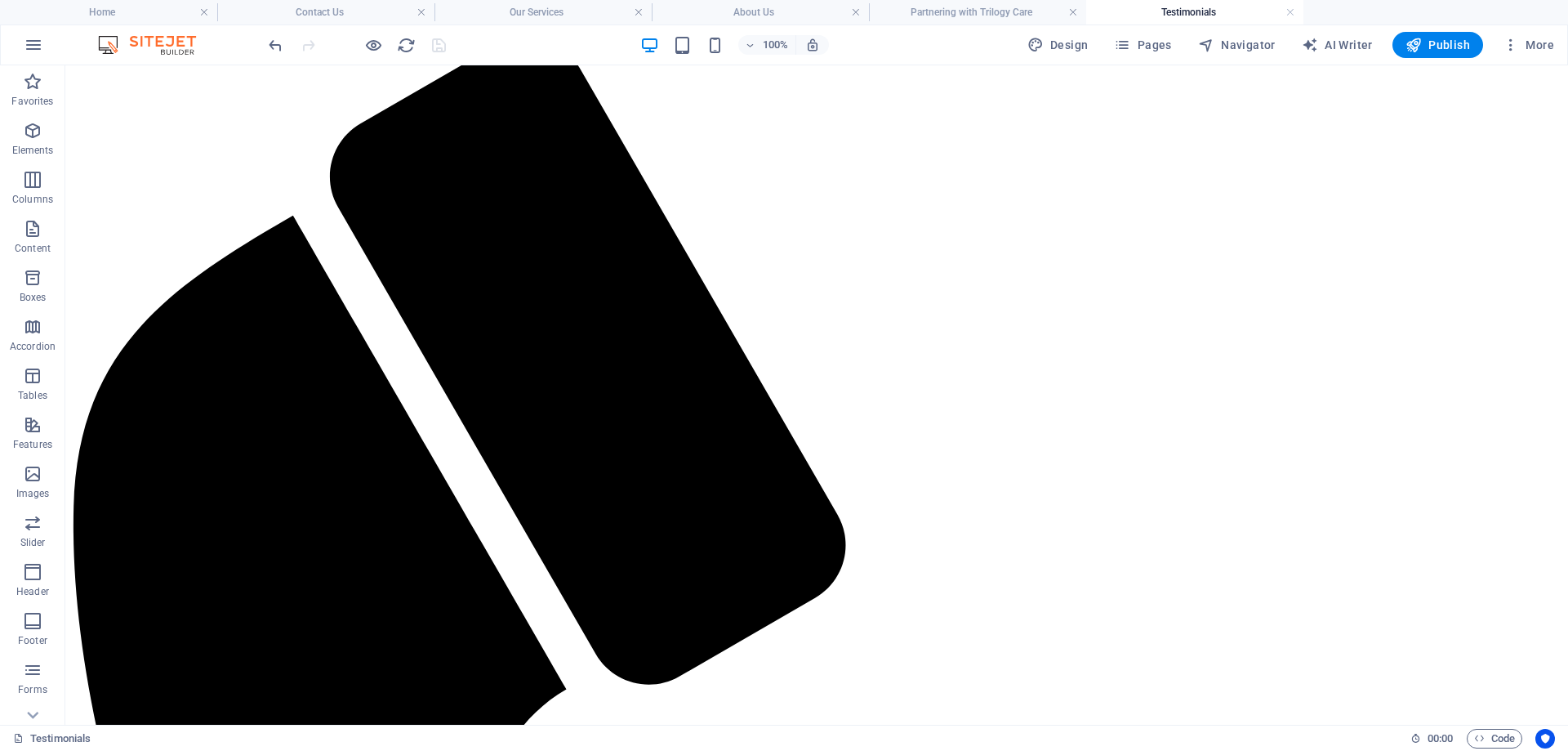
scroll to position [160, 0]
